Goal: Communication & Community: Answer question/provide support

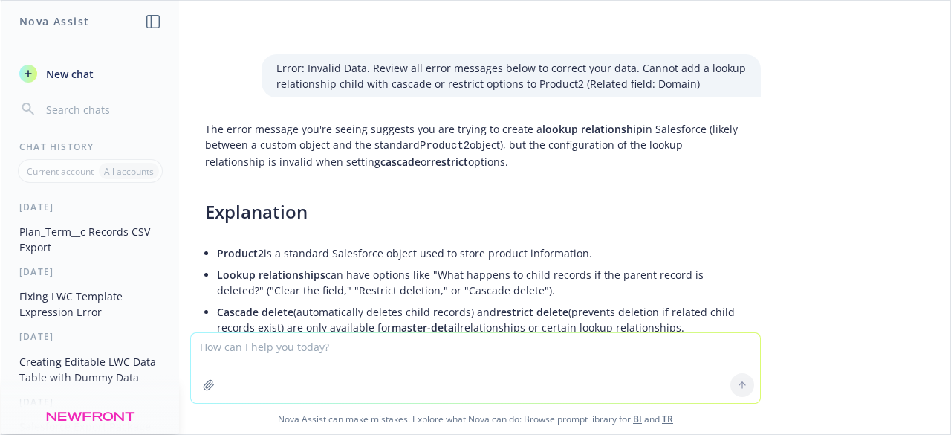
scroll to position [1276, 0]
